Goal: Transaction & Acquisition: Book appointment/travel/reservation

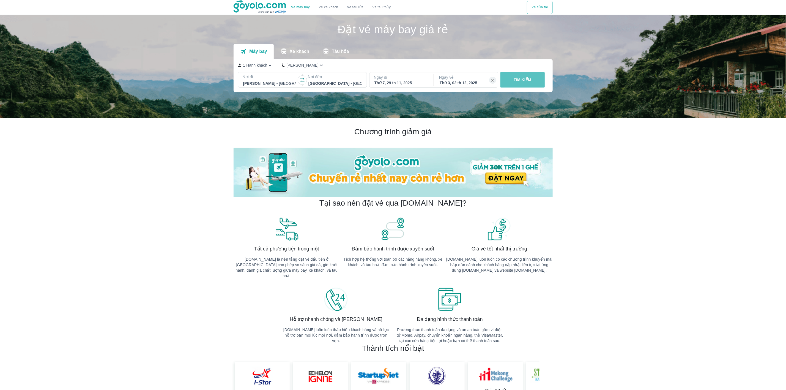
click at [532, 78] on button "TÌM KIẾM" at bounding box center [522, 79] width 44 height 15
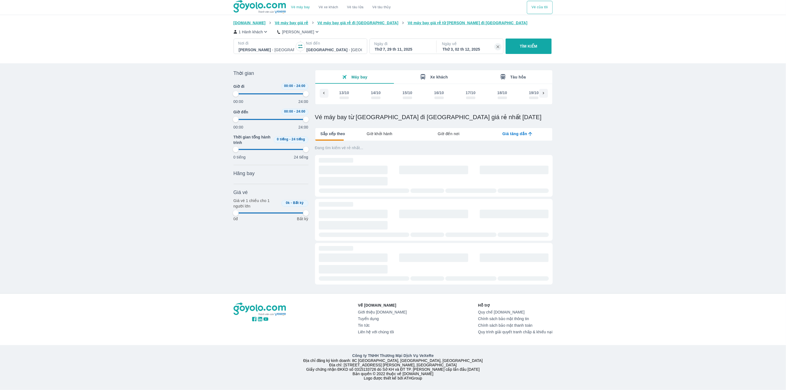
scroll to position [0, 1414]
type input "97.9166666666667"
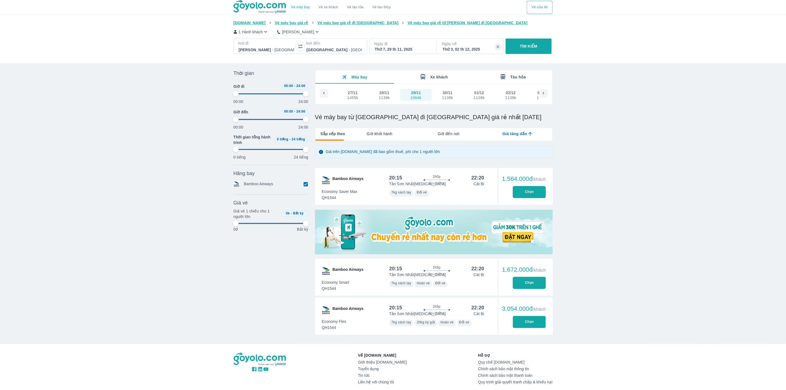
type input "97.9166666666667"
click at [590, 106] on div "Vé máy bay Vé xe khách Vé tàu lửa Vé tàu thủy Vé của tôi [DOMAIN_NAME] Vé máy b…" at bounding box center [393, 219] width 786 height 438
type input "97.9166666666667"
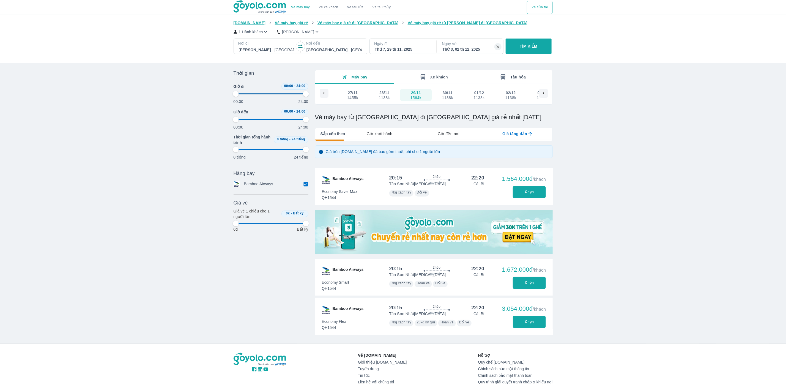
type input "97.9166666666667"
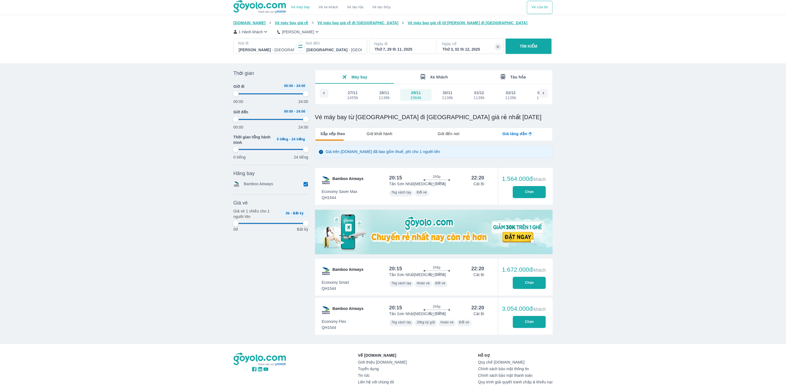
type input "97.9166666666667"
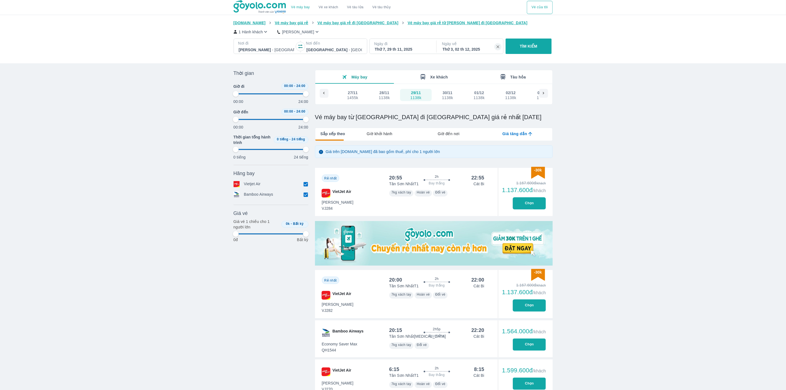
type input "97.9166666666667"
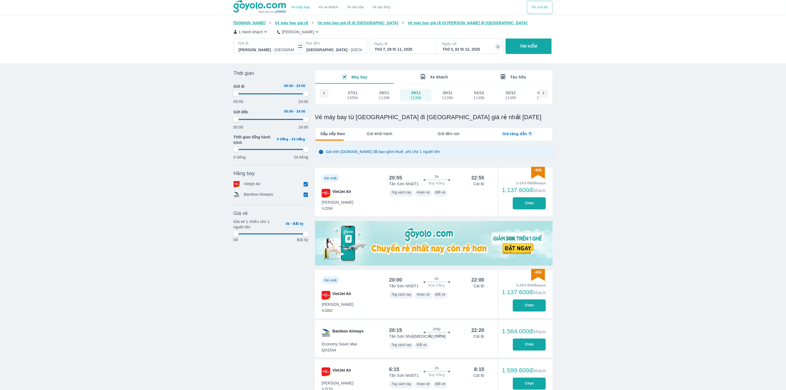
type input "97.9166666666667"
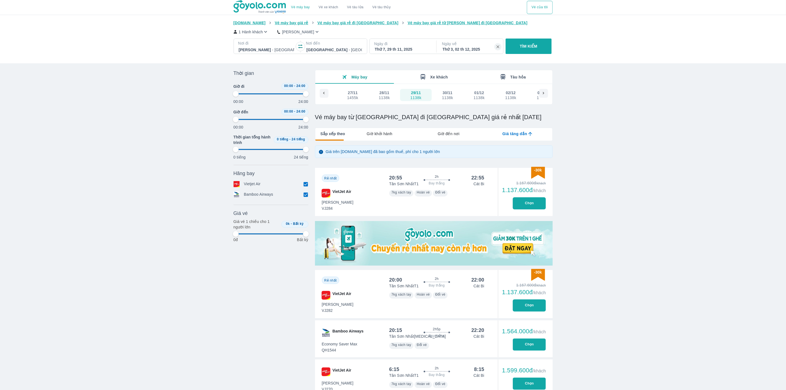
type input "97.9166666666667"
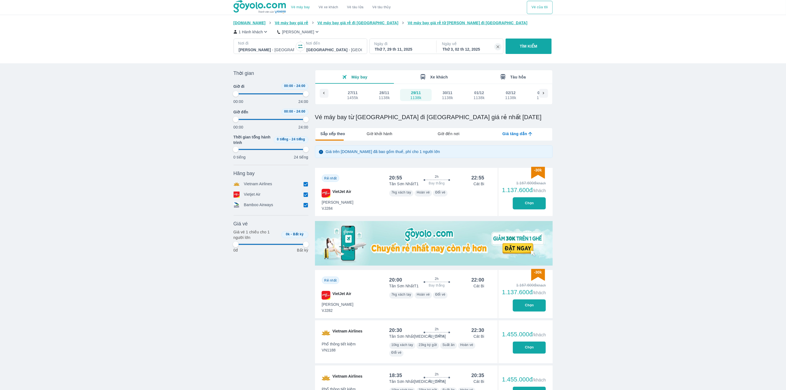
type input "97.9166666666667"
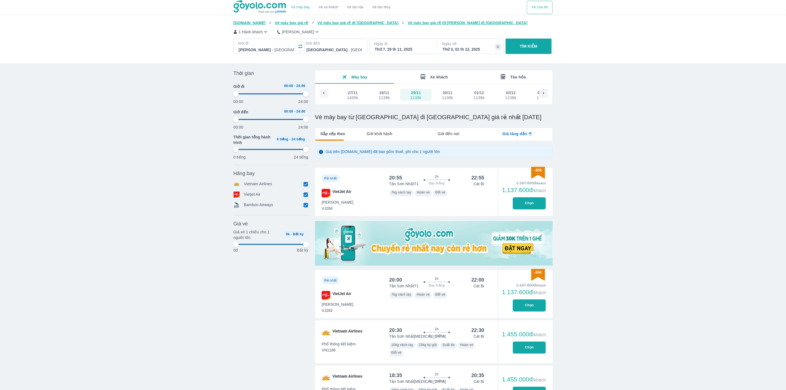
type input "97.9166666666667"
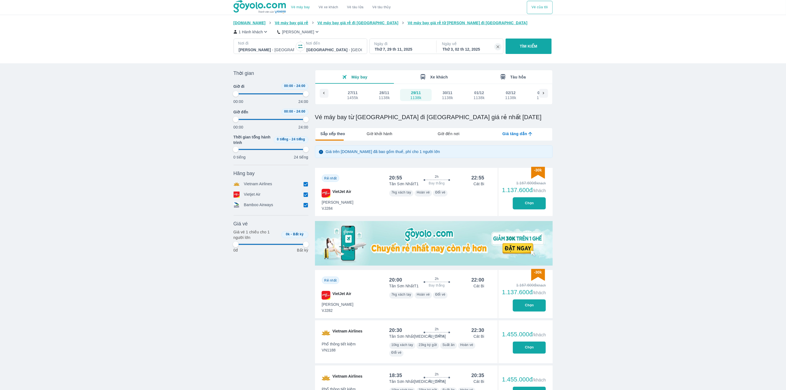
type input "97.9166666666667"
click at [525, 206] on button "Chọn" at bounding box center [529, 203] width 33 height 12
type input "97.9166666666667"
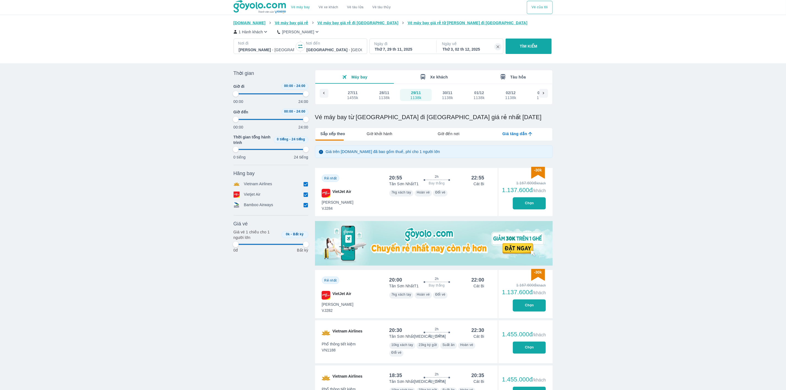
type input "97.9166666666667"
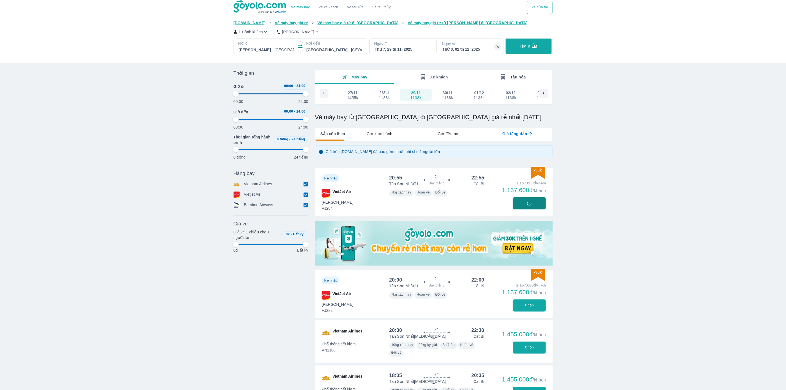
type input "97.9166666666667"
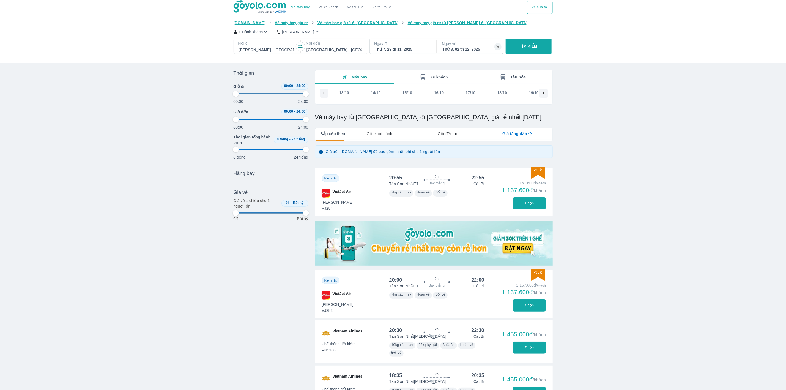
scroll to position [0, 1414]
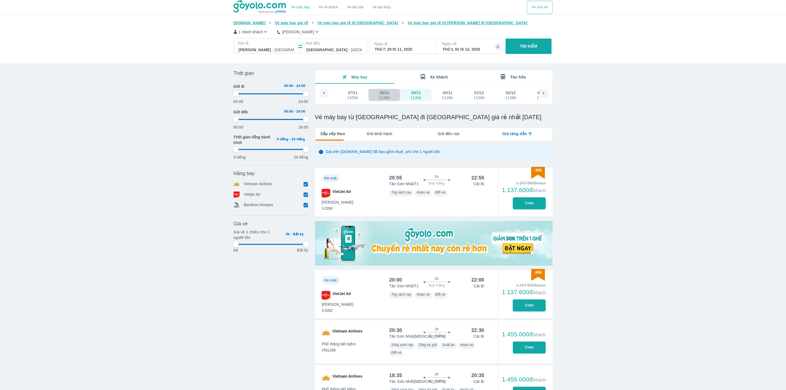
type input "97.9166666666667"
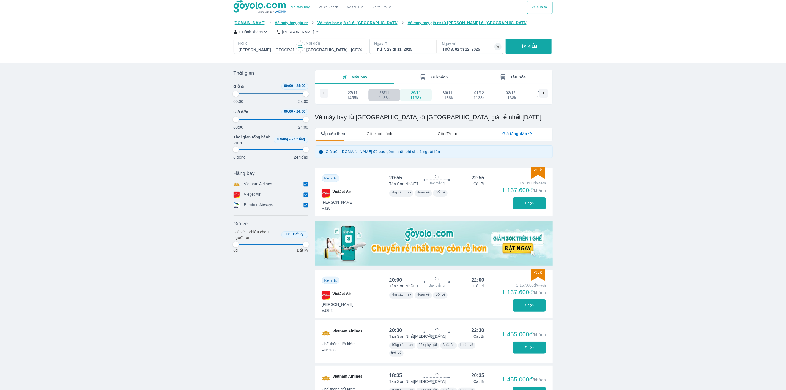
type input "97.9166666666667"
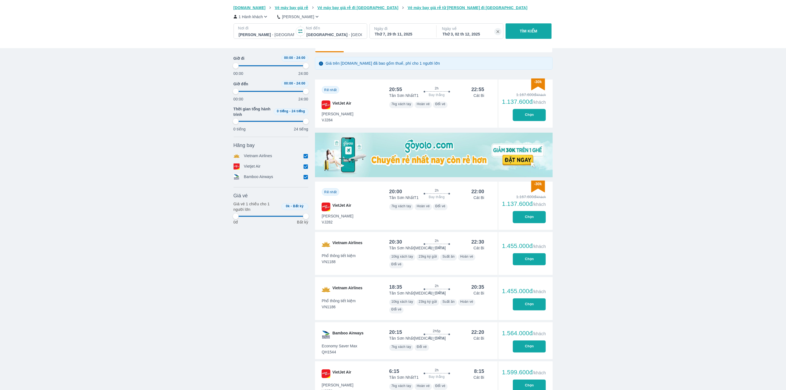
type input "97.9166666666667"
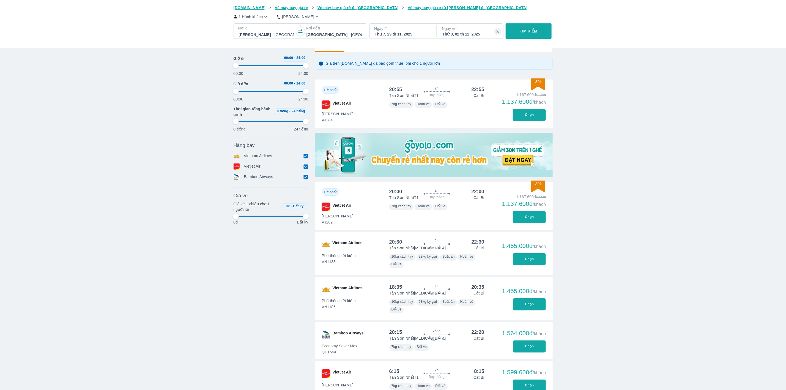
type input "97.9166666666667"
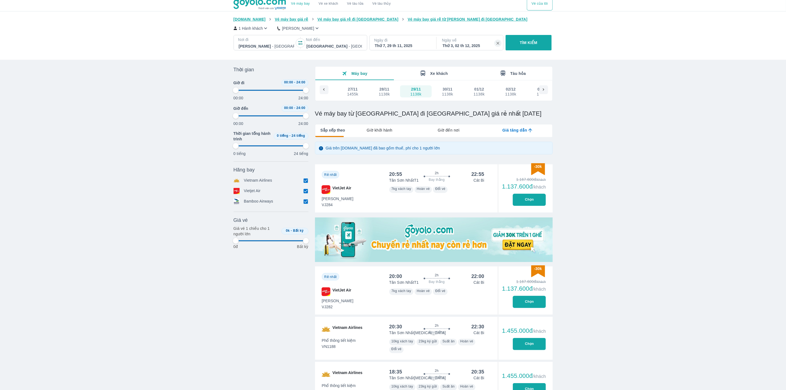
type input "97.9166666666667"
click at [380, 92] on div "1138k" at bounding box center [384, 94] width 11 height 4
type input "97.9166666666667"
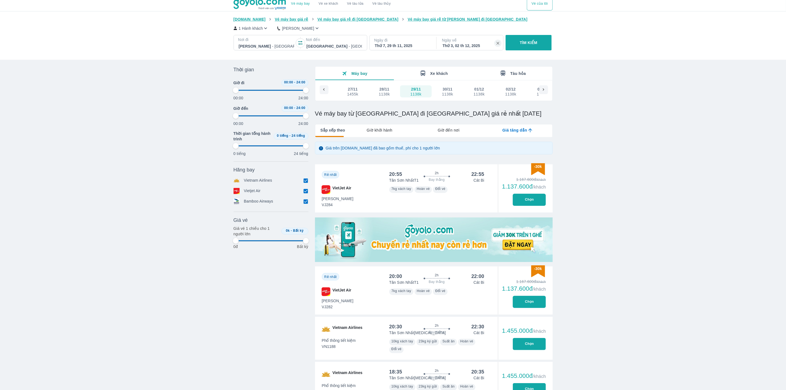
type input "97.9166666666667"
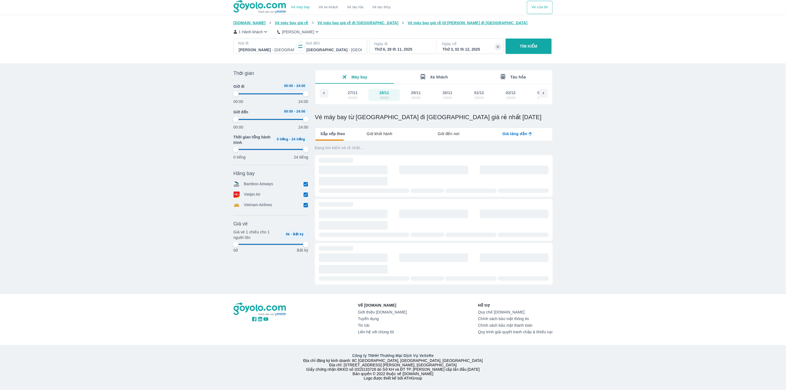
type input "97.9166666666667"
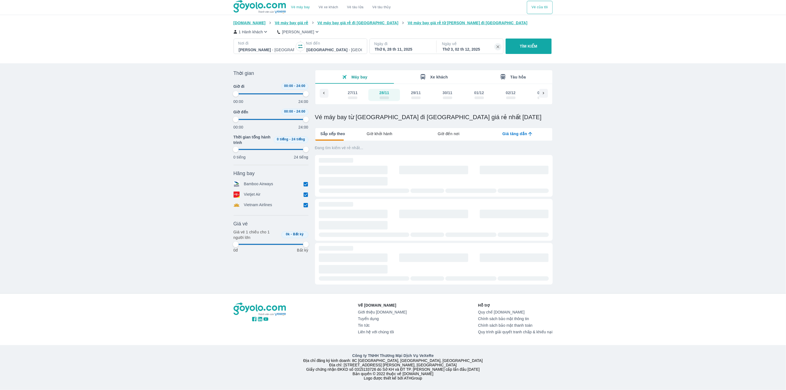
type input "97.9166666666667"
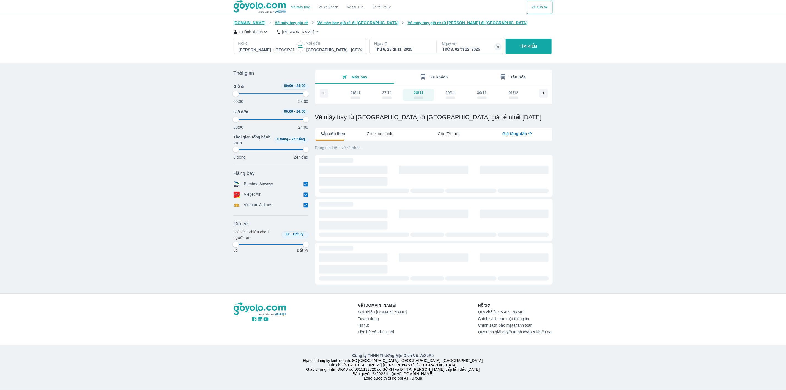
type input "97.9166666666667"
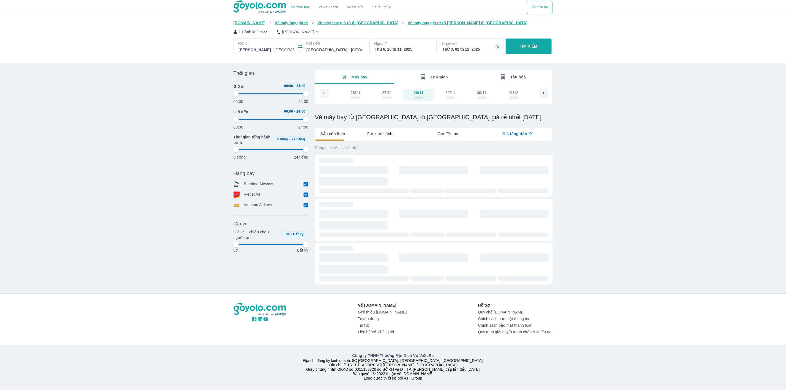
type input "97.9166666666667"
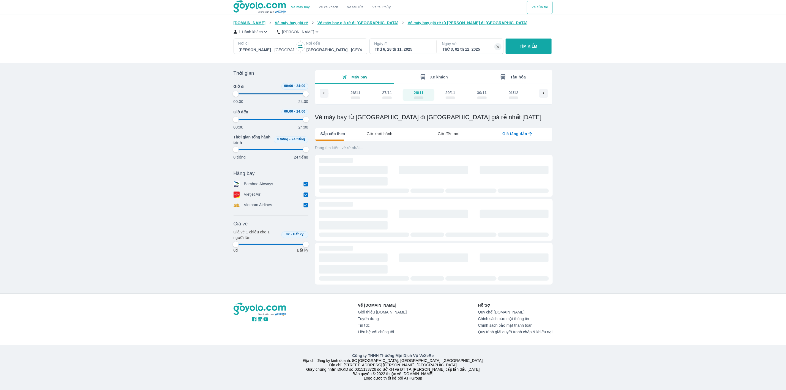
type input "97.9166666666667"
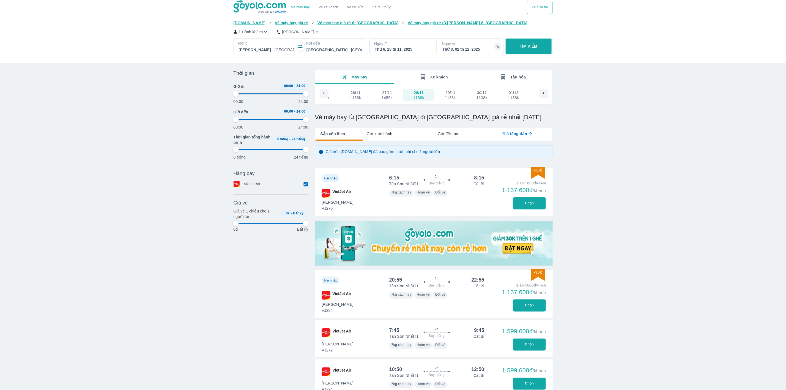
type input "97.9166666666667"
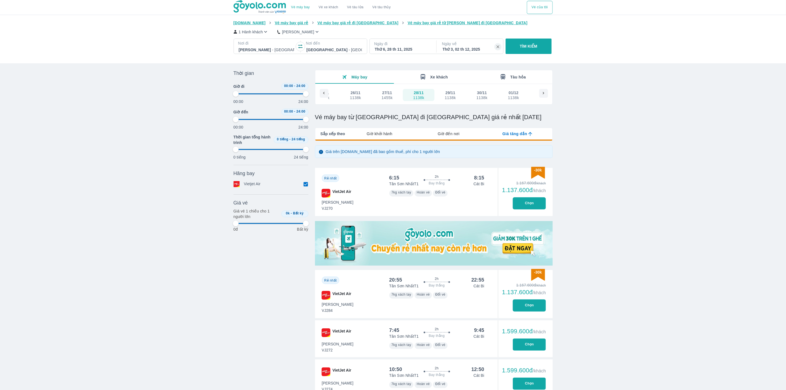
type input "97.9166666666667"
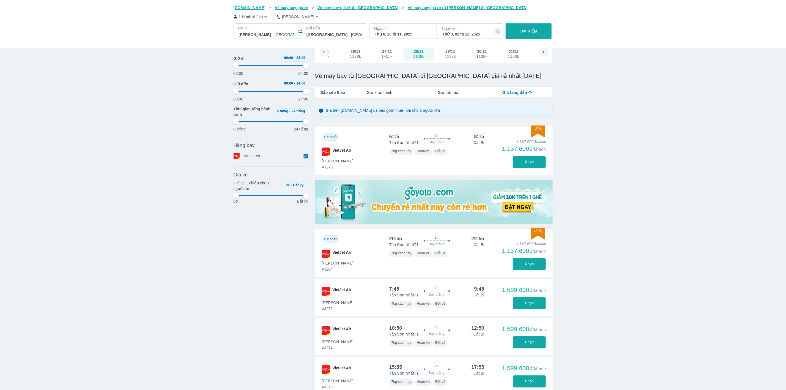
type input "97.9166666666667"
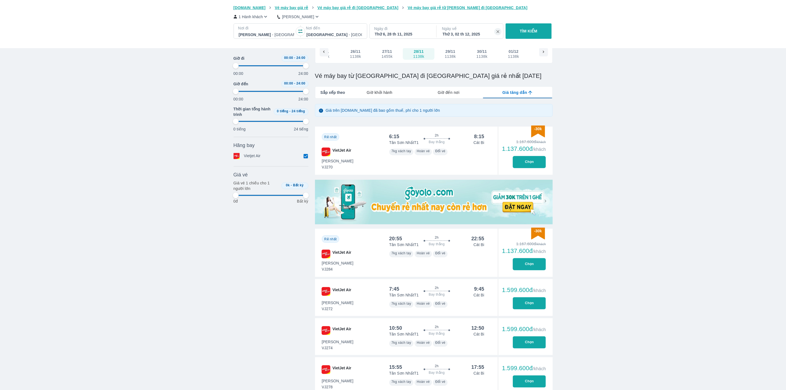
type input "97.9166666666667"
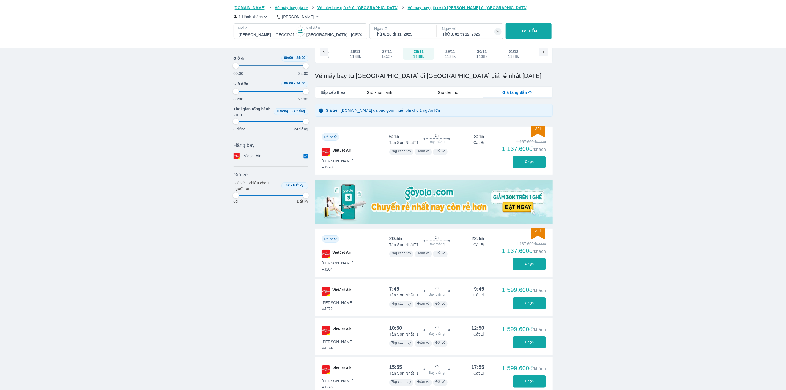
type input "97.9166666666667"
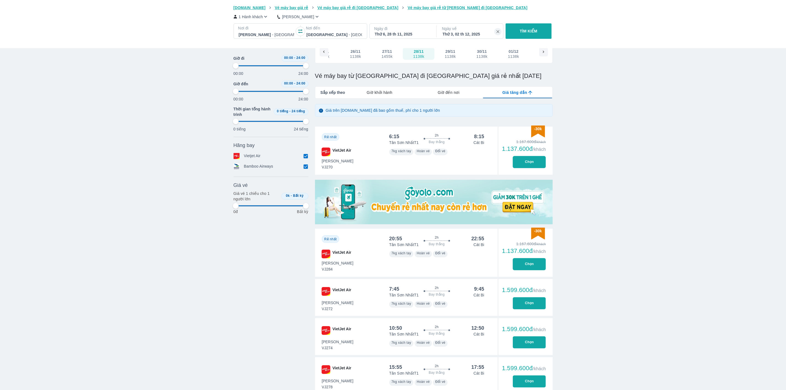
click at [535, 265] on button "Chọn" at bounding box center [529, 264] width 33 height 12
type input "97.9166666666667"
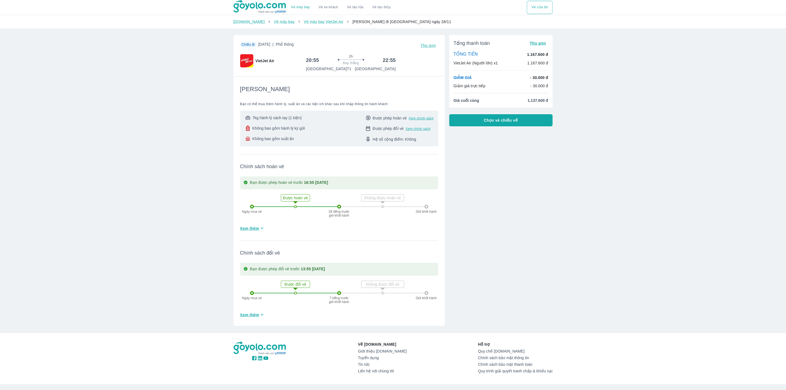
click at [508, 119] on span "Chọn vé chiều về" at bounding box center [501, 120] width 34 height 6
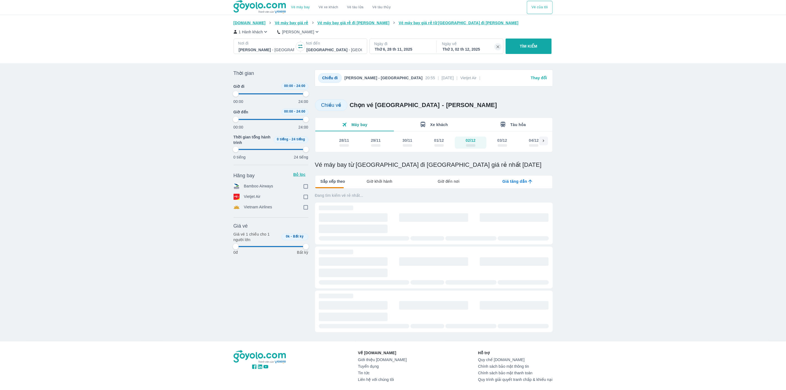
type input "97.9166666666667"
checkbox input "true"
type input "97.9166666666667"
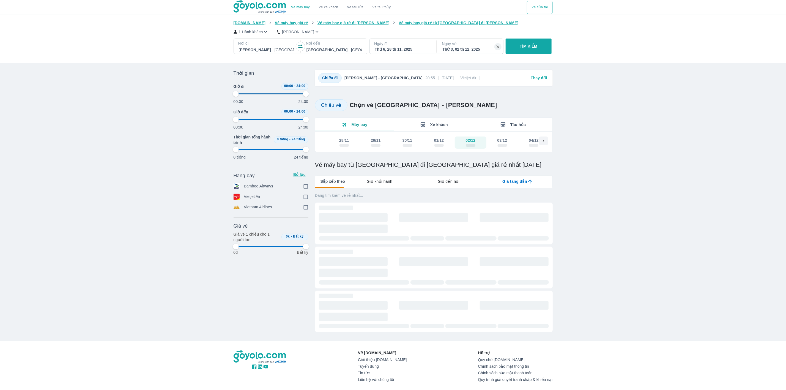
type input "97.9166666666667"
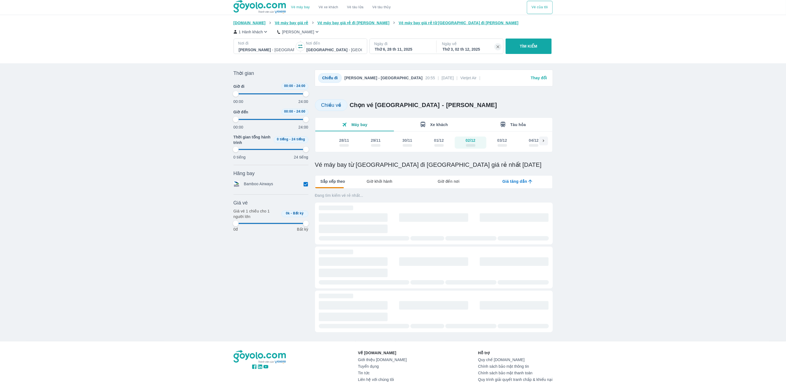
type input "97.9166666666667"
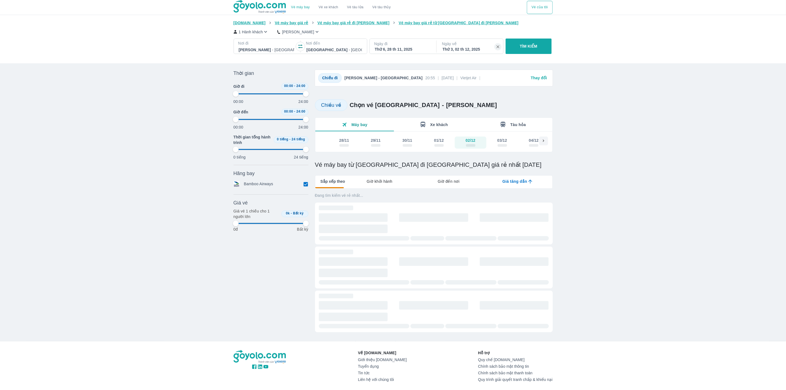
type input "97.9166666666667"
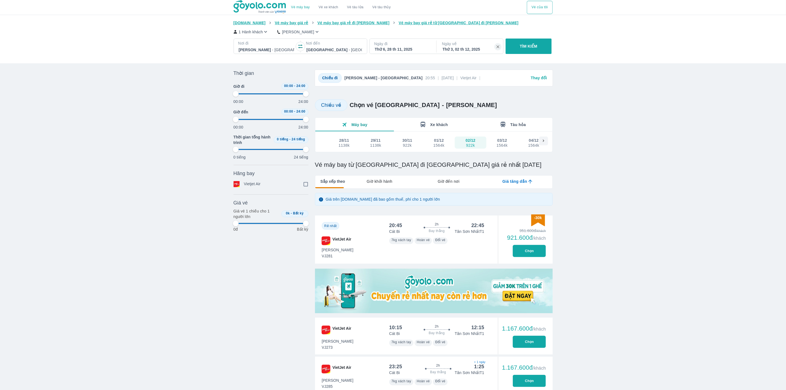
type input "97.9166666666667"
checkbox input "true"
type input "97.9166666666667"
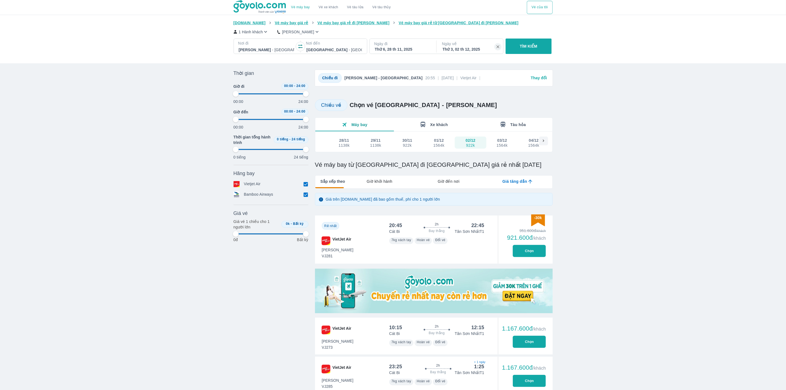
type input "97.9166666666667"
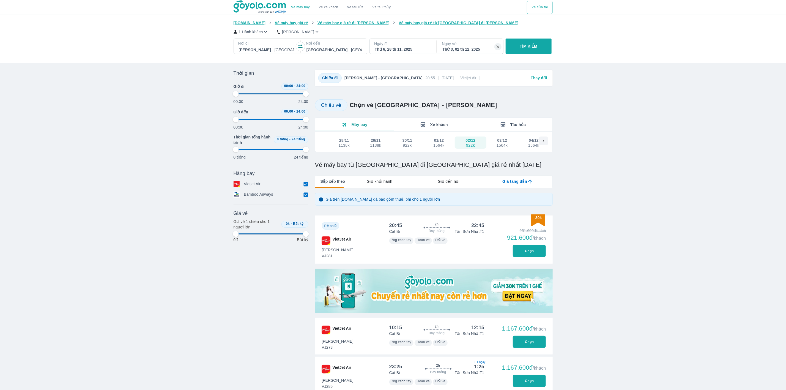
type input "97.9166666666667"
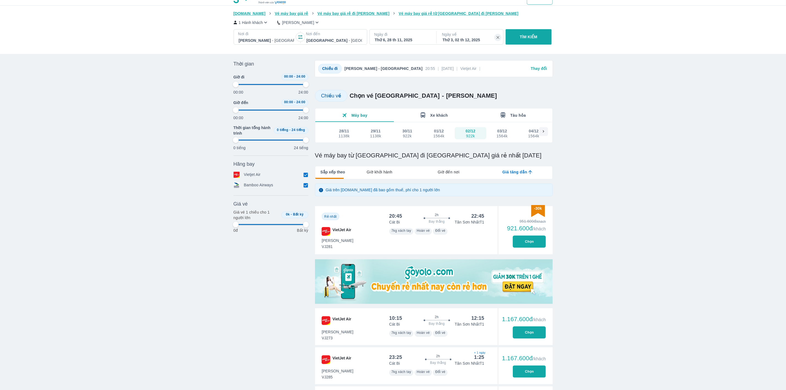
type input "97.9166666666667"
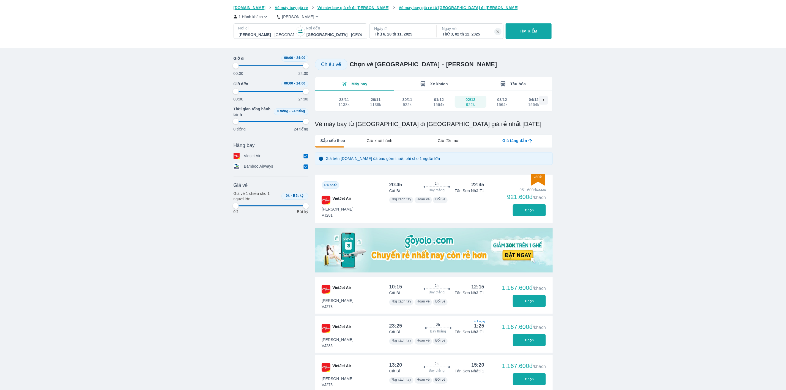
type input "97.9166666666667"
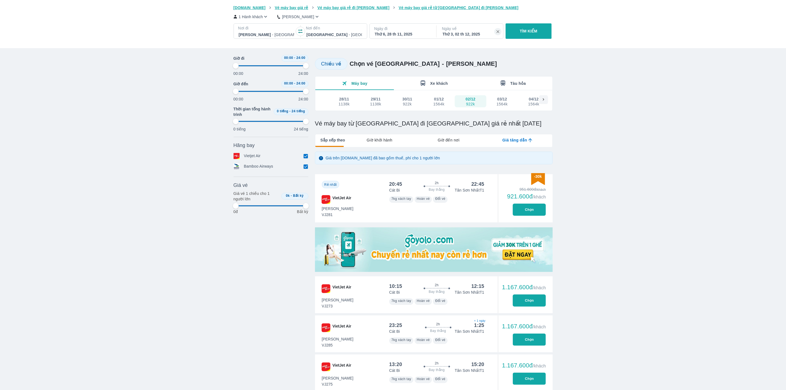
type input "97.9166666666667"
click at [533, 213] on button "Chọn" at bounding box center [529, 210] width 33 height 12
type input "97.9166666666667"
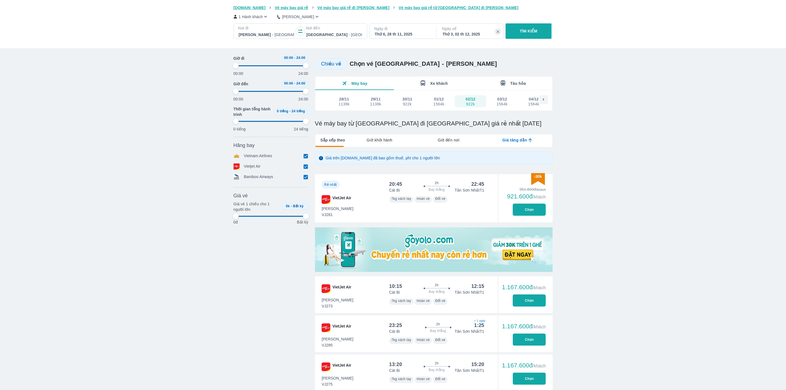
type input "97.9166666666667"
